Goal: Task Accomplishment & Management: Use online tool/utility

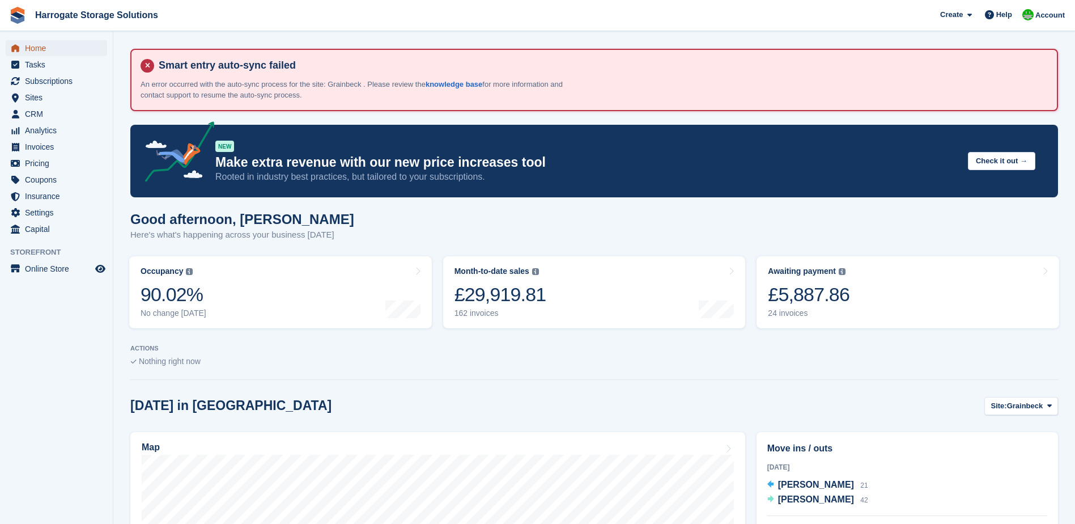
click at [40, 46] on span "Home" at bounding box center [59, 48] width 68 height 16
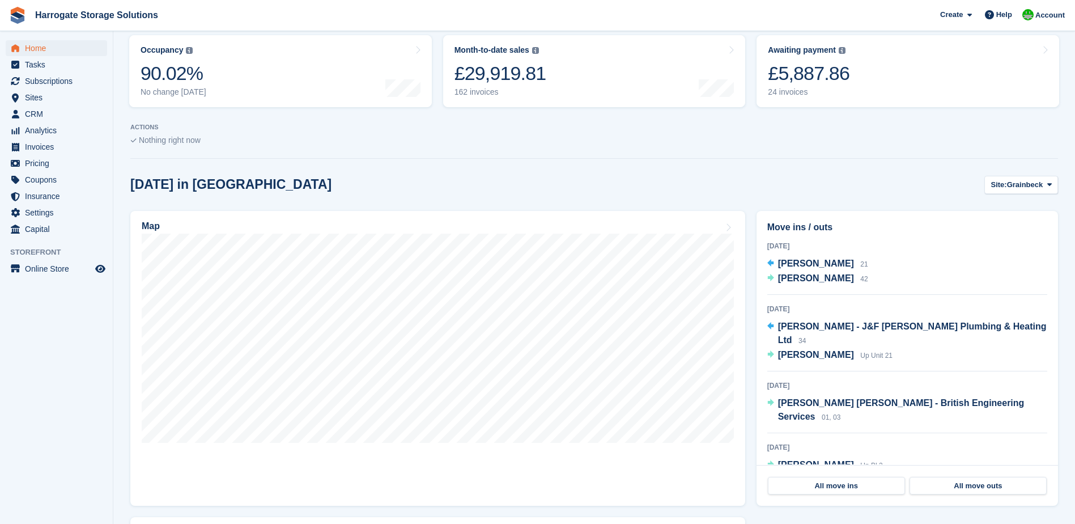
scroll to position [227, 0]
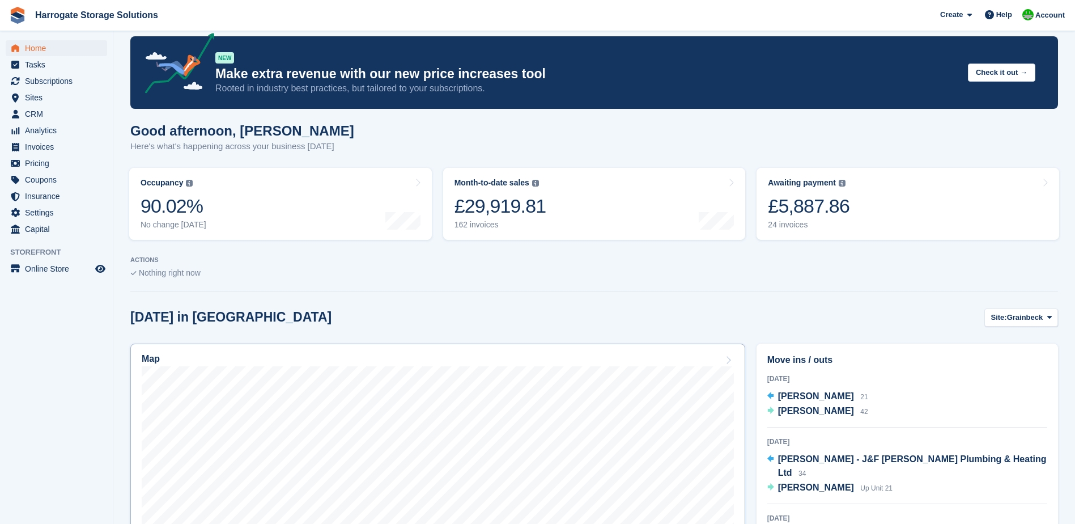
scroll to position [170, 0]
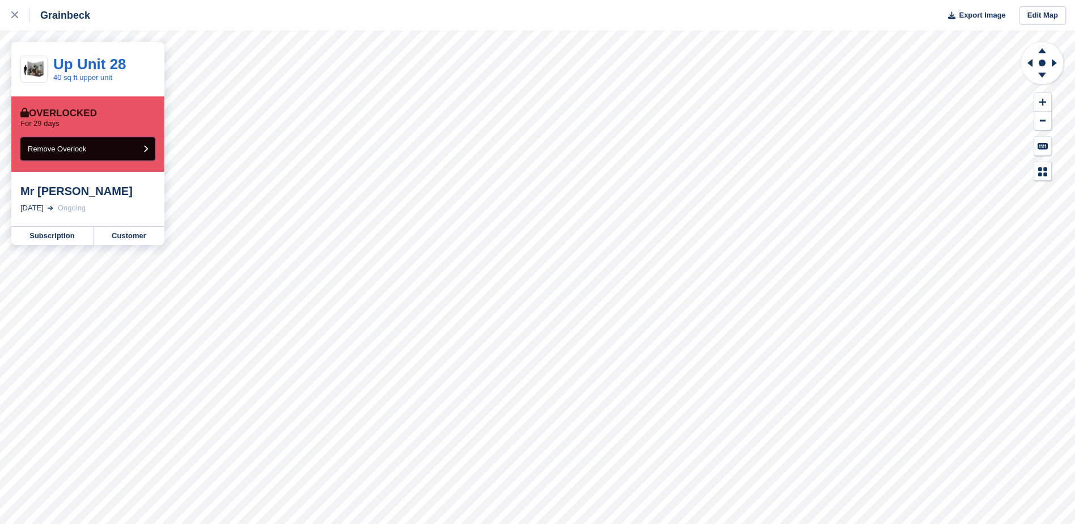
click at [133, 144] on button "Remove Overlock" at bounding box center [87, 148] width 135 height 23
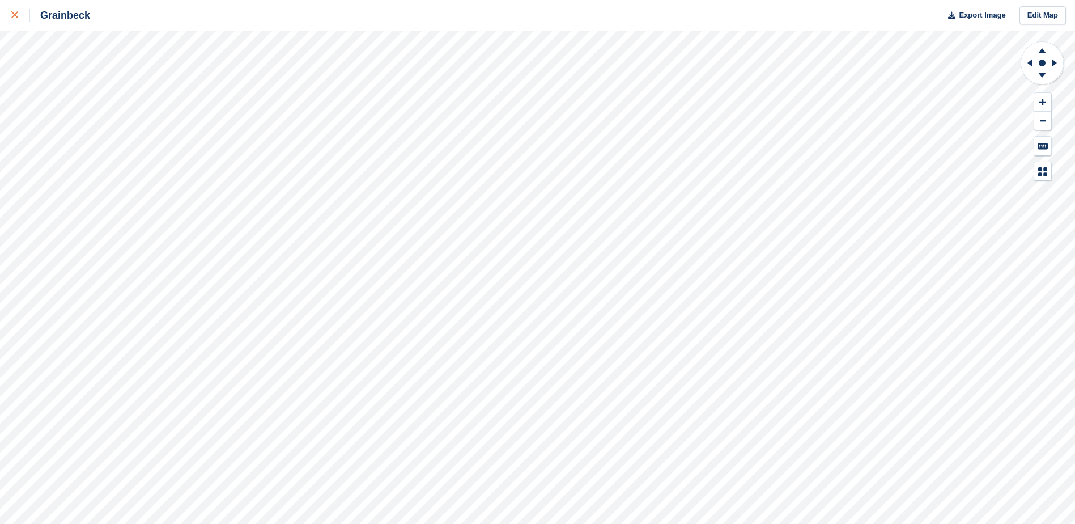
click at [16, 11] on div at bounding box center [20, 15] width 19 height 14
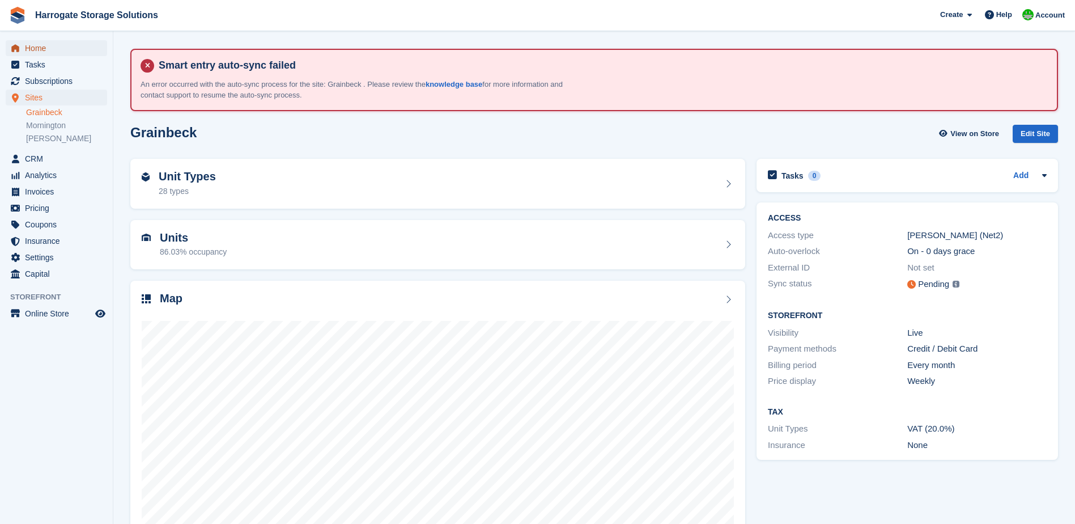
click at [44, 49] on span "Home" at bounding box center [59, 48] width 68 height 16
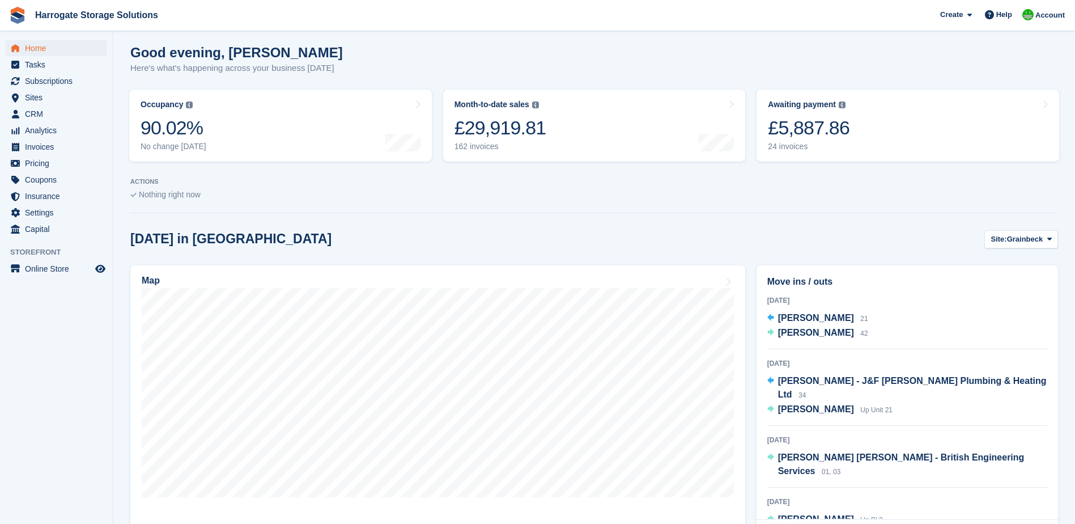
scroll to position [227, 0]
